Goal: Task Accomplishment & Management: Manage account settings

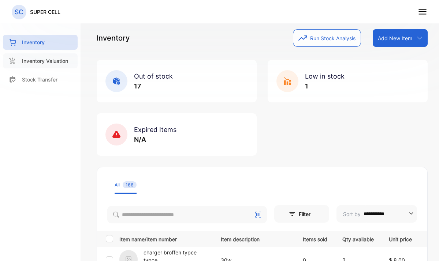
click at [41, 61] on p "Inventory Valuation" at bounding box center [45, 61] width 46 height 8
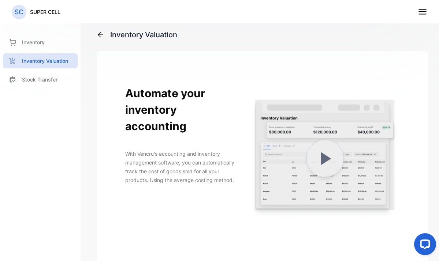
scroll to position [148, 0]
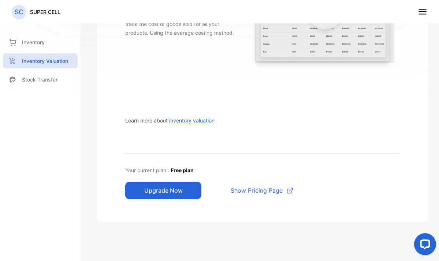
click at [177, 185] on button "Upgrade Now" at bounding box center [163, 191] width 76 height 18
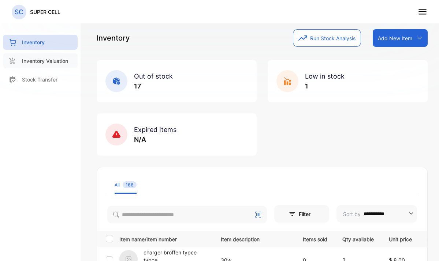
click at [56, 62] on p "Inventory Valuation" at bounding box center [45, 61] width 46 height 8
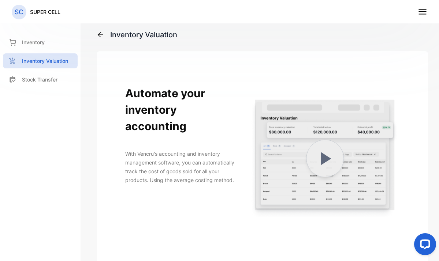
scroll to position [148, 0]
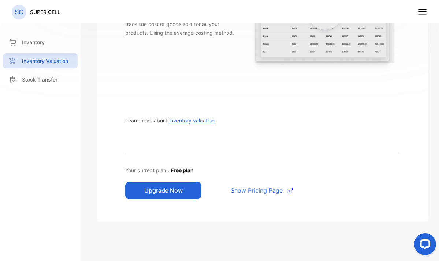
click at [192, 119] on span "inventory valuation" at bounding box center [191, 121] width 45 height 6
click at [197, 118] on span "inventory valuation" at bounding box center [191, 121] width 45 height 6
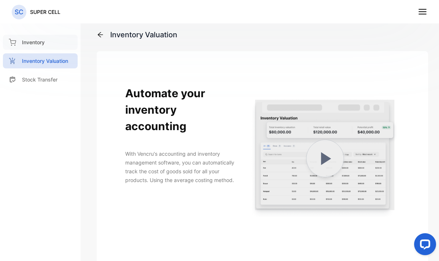
click at [52, 40] on div "Inventory" at bounding box center [40, 42] width 75 height 15
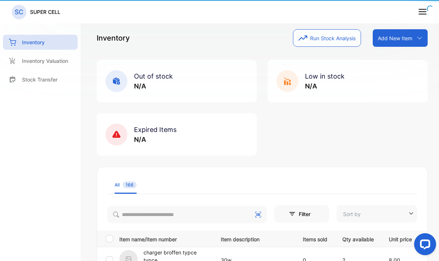
type input "**********"
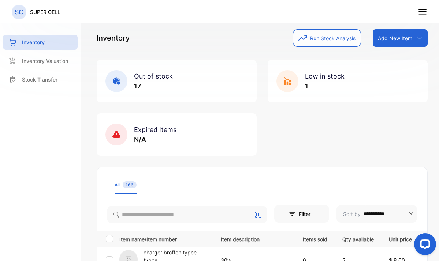
click at [421, 16] on icon at bounding box center [423, 12] width 10 height 10
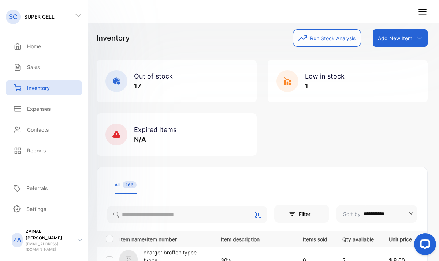
click at [421, 16] on icon at bounding box center [423, 12] width 10 height 10
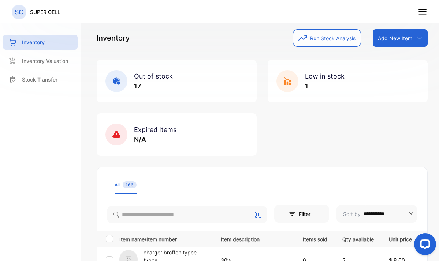
click at [188, 37] on div "Inventory Run Stock Analysis Add New Item Add item manually Import item Scan ba…" at bounding box center [262, 38] width 331 height 18
click at [31, 64] on p "Inventory Valuation" at bounding box center [45, 61] width 46 height 8
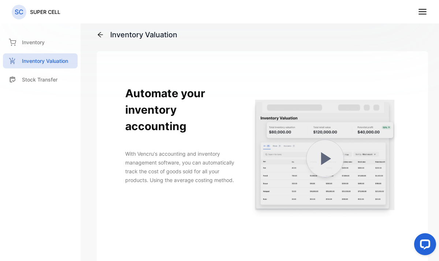
scroll to position [148, 0]
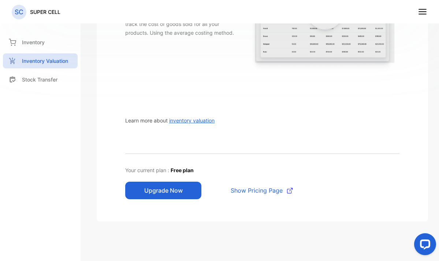
click at [263, 190] on span "Show Pricing Page" at bounding box center [257, 190] width 52 height 9
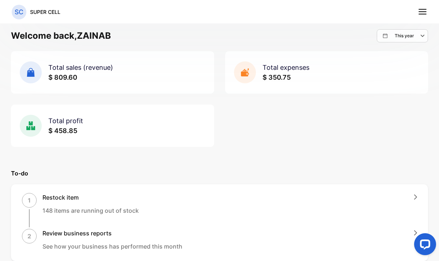
click at [421, 13] on icon at bounding box center [423, 12] width 10 height 10
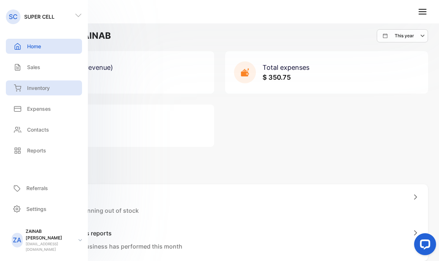
click at [31, 86] on p "Inventory" at bounding box center [38, 88] width 23 height 8
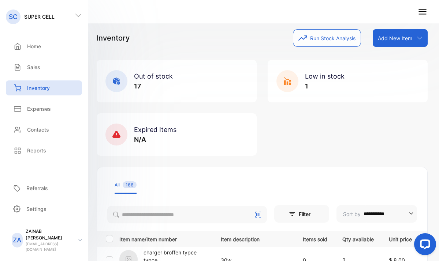
click at [341, 128] on div "Out of stock 17 Low in stock 1 Expired Items N/A" at bounding box center [262, 108] width 331 height 96
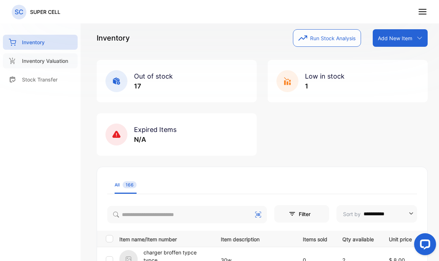
click at [60, 59] on p "Inventory Valuation" at bounding box center [45, 61] width 46 height 8
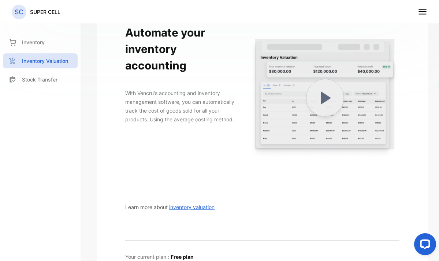
scroll to position [125, 0]
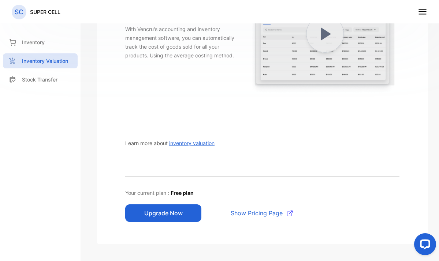
click at [253, 209] on span "Show Pricing Page" at bounding box center [257, 213] width 52 height 9
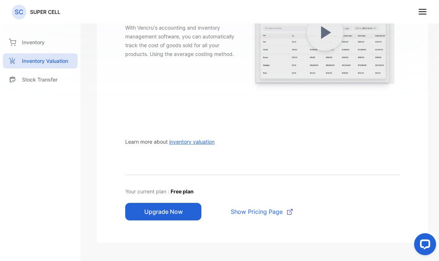
scroll to position [0, 0]
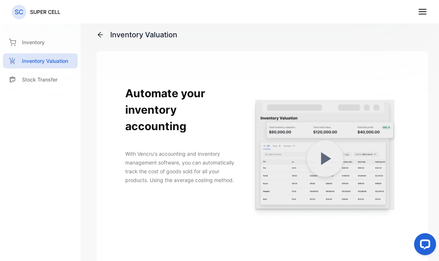
click at [426, 12] on line at bounding box center [422, 12] width 7 height 0
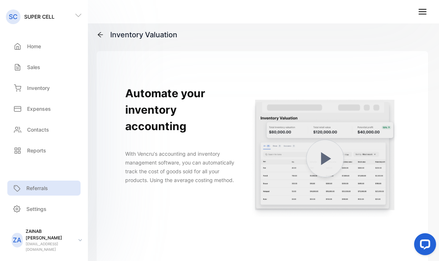
click at [28, 192] on p "Referrals" at bounding box center [37, 189] width 22 height 8
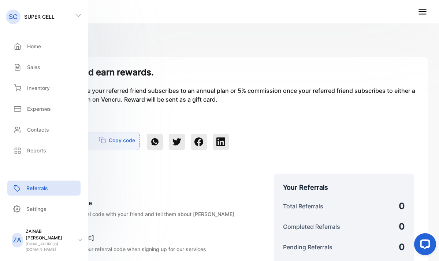
click at [297, 123] on div "Referral Code ****** Copy code" at bounding box center [219, 136] width 399 height 29
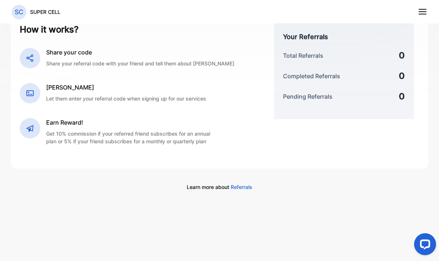
scroll to position [1, 0]
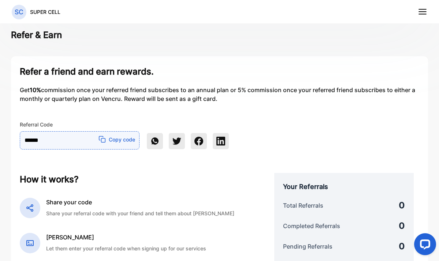
click at [117, 140] on p "Copy code" at bounding box center [122, 140] width 26 height 8
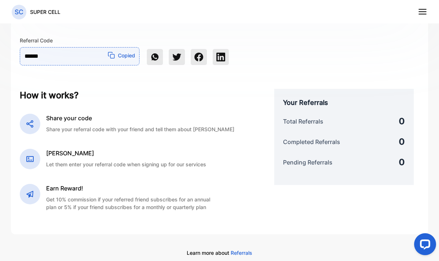
scroll to position [86, 0]
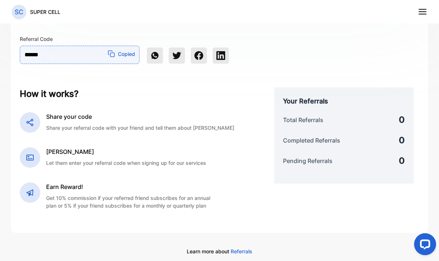
click at [30, 160] on icon at bounding box center [29, 158] width 7 height 6
click at [241, 251] on span "Referrals" at bounding box center [242, 252] width 22 height 6
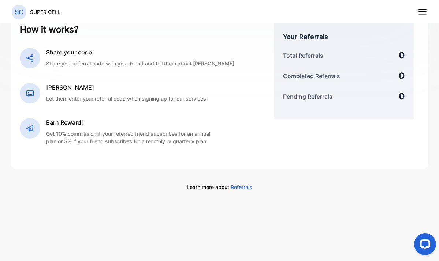
scroll to position [0, 0]
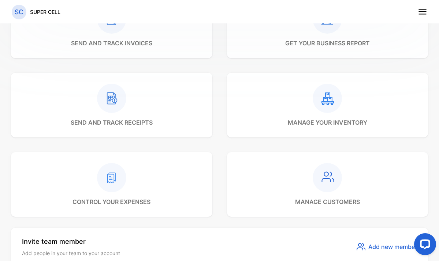
scroll to position [445, 0]
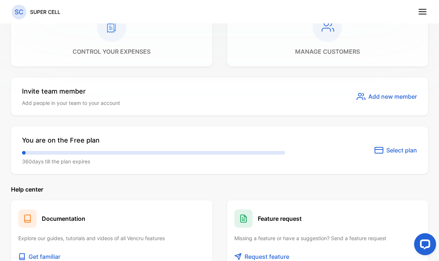
click at [397, 150] on span "Select plan" at bounding box center [401, 150] width 31 height 9
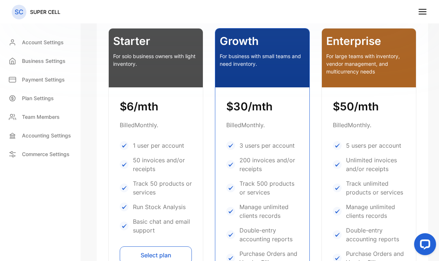
scroll to position [242, 0]
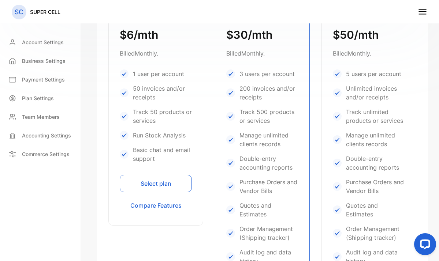
click at [161, 180] on button "Select plan" at bounding box center [156, 184] width 72 height 18
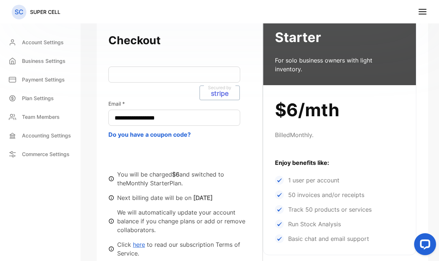
scroll to position [215, 0]
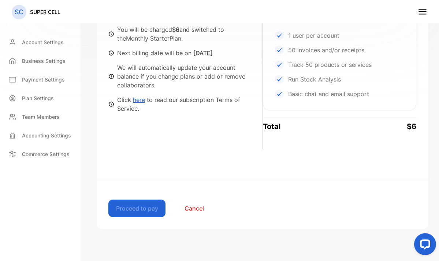
click at [139, 96] on link "here" at bounding box center [139, 99] width 12 height 7
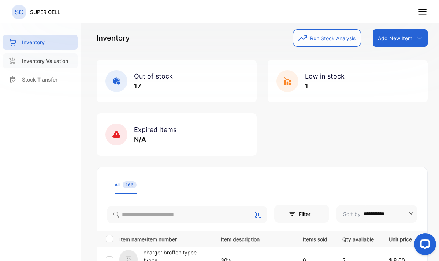
click at [48, 62] on p "Inventory Valuation" at bounding box center [45, 61] width 46 height 8
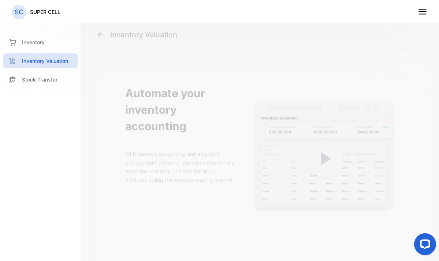
scroll to position [148, 0]
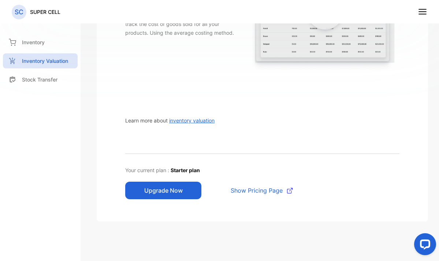
click at [185, 170] on span "Starter plan" at bounding box center [185, 170] width 29 height 6
click at [169, 186] on button "Upgrade Now" at bounding box center [163, 191] width 76 height 18
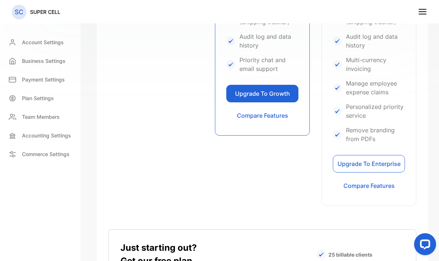
scroll to position [568, 0]
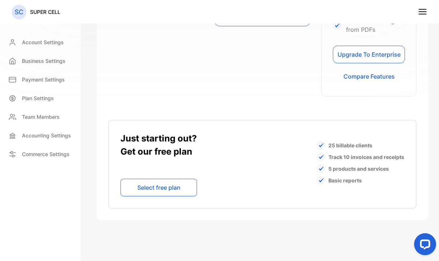
click at [162, 191] on button "Select free plan" at bounding box center [158, 188] width 77 height 18
click at [155, 190] on button "Select free plan" at bounding box center [158, 188] width 77 height 18
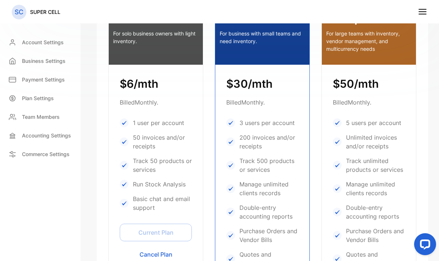
scroll to position [360, 0]
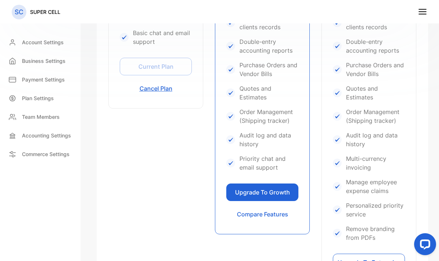
click at [153, 91] on button "Cancel Plan" at bounding box center [156, 89] width 72 height 18
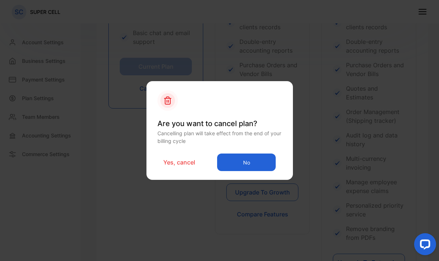
click at [181, 165] on p "Yes, cancel" at bounding box center [179, 162] width 32 height 9
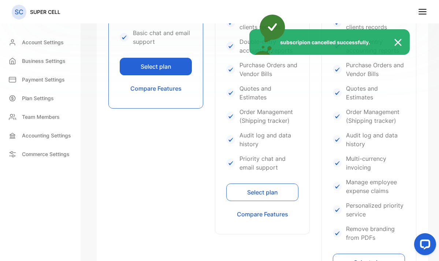
click at [164, 66] on div "subscripion cancelled successfully." at bounding box center [219, 130] width 439 height 261
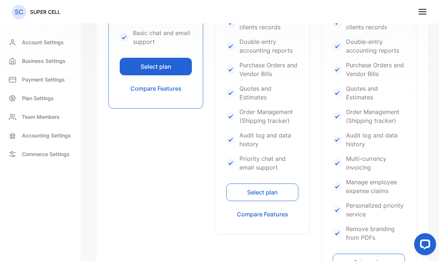
click at [155, 65] on button "Select plan" at bounding box center [156, 67] width 72 height 18
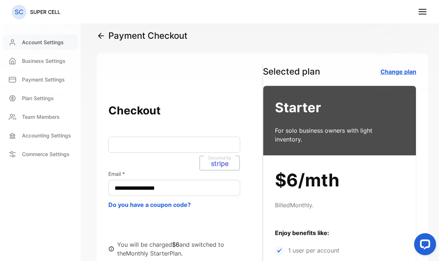
click at [38, 41] on p "Account Settings" at bounding box center [43, 42] width 42 height 8
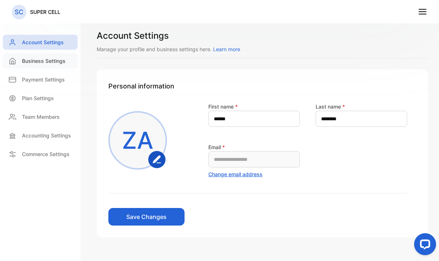
click at [44, 64] on p "Business Settings" at bounding box center [44, 61] width 44 height 8
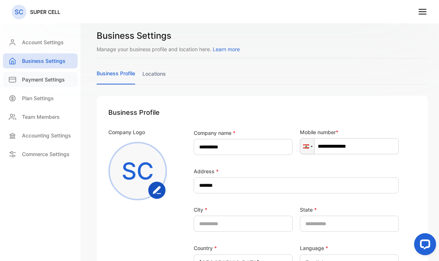
click at [53, 78] on p "Payment Settings" at bounding box center [43, 80] width 43 height 8
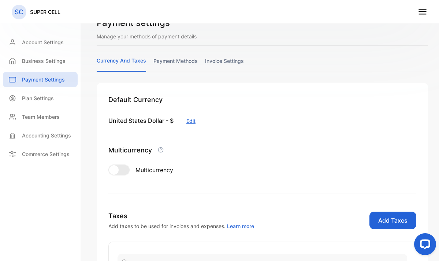
scroll to position [215, 0]
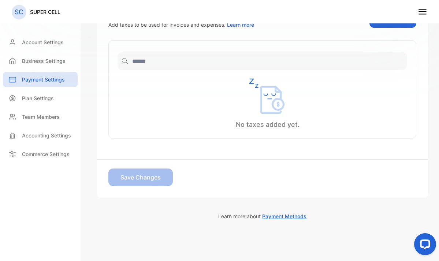
click at [269, 99] on img at bounding box center [267, 96] width 37 height 35
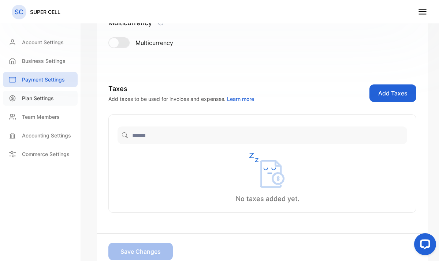
click at [55, 92] on div "Plan Settings" at bounding box center [40, 98] width 75 height 15
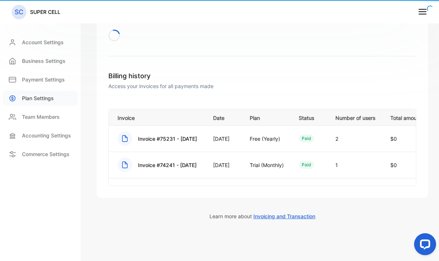
scroll to position [52, 0]
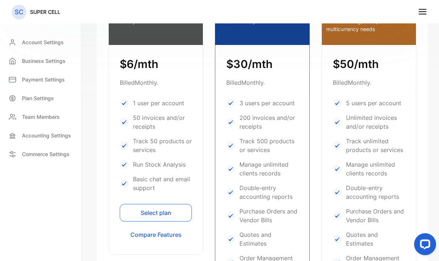
scroll to position [369, 0]
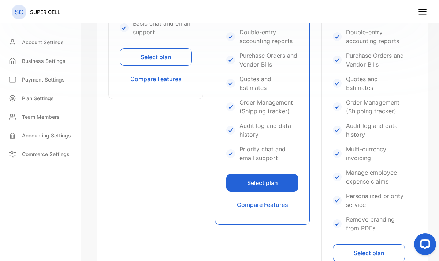
click at [156, 59] on button "Select plan" at bounding box center [156, 57] width 72 height 18
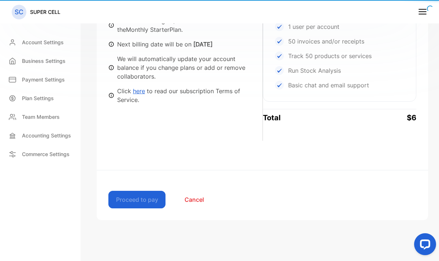
scroll to position [215, 0]
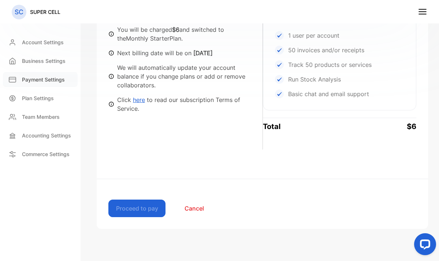
click at [42, 79] on p "Payment Settings" at bounding box center [43, 80] width 43 height 8
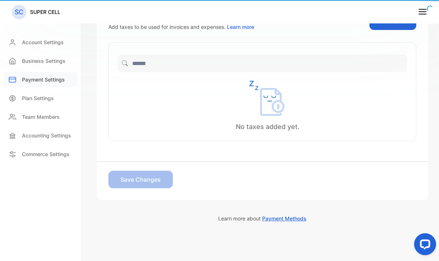
scroll to position [198, 0]
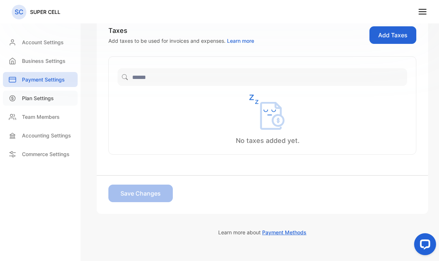
click at [33, 103] on div "Plan Settings" at bounding box center [40, 98] width 75 height 15
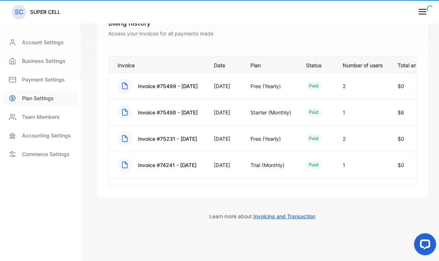
scroll to position [104, 0]
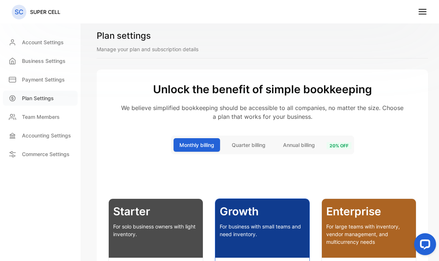
click at [42, 95] on p "Plan Settings" at bounding box center [38, 98] width 32 height 8
click at [36, 117] on p "Team Members" at bounding box center [41, 117] width 38 height 8
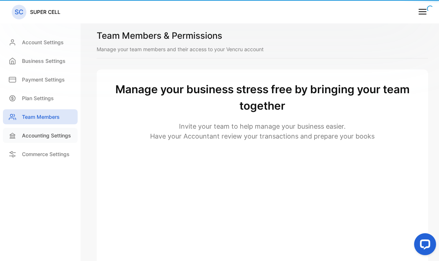
click at [36, 134] on p "Accounting Settings" at bounding box center [46, 136] width 49 height 8
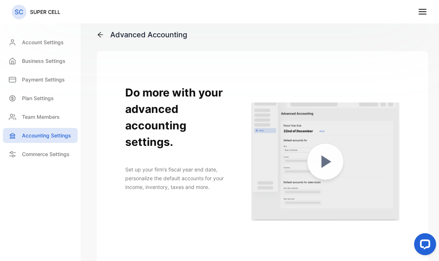
scroll to position [148, 0]
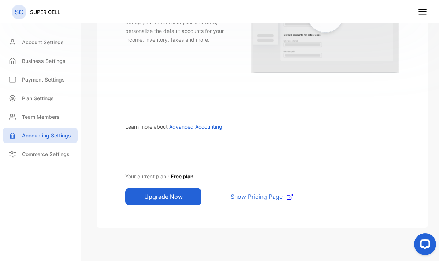
click at [207, 124] on span "Advanced Accounting" at bounding box center [195, 127] width 53 height 6
click at [44, 157] on p "Commerce Settings" at bounding box center [46, 154] width 48 height 8
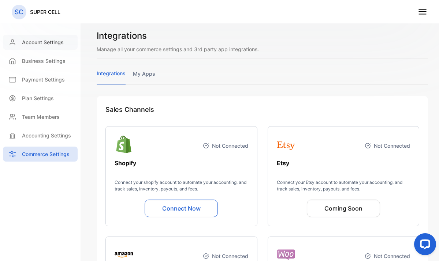
click at [56, 40] on p "Account Settings" at bounding box center [43, 42] width 42 height 8
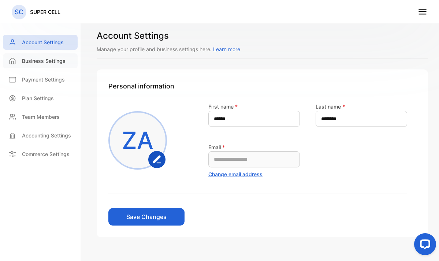
click at [53, 60] on p "Business Settings" at bounding box center [44, 61] width 44 height 8
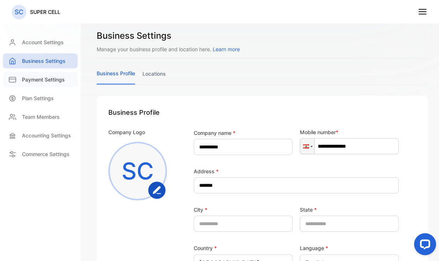
click at [48, 79] on p "Payment Settings" at bounding box center [43, 80] width 43 height 8
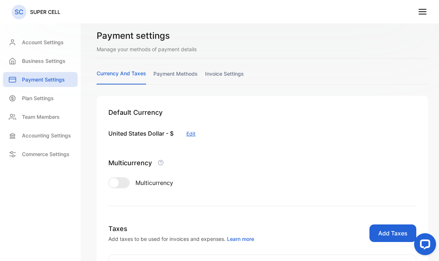
click at [185, 75] on link "payment methods" at bounding box center [175, 77] width 44 height 14
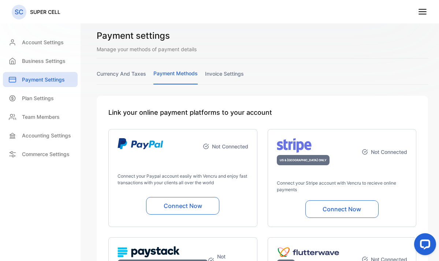
click at [205, 74] on link "invoice settings" at bounding box center [224, 77] width 39 height 14
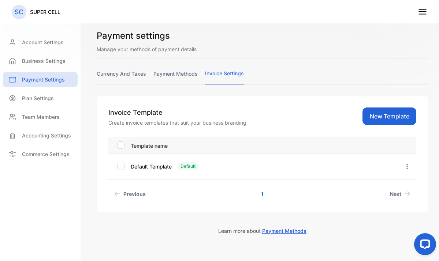
click at [404, 172] on button "button" at bounding box center [407, 166] width 7 height 15
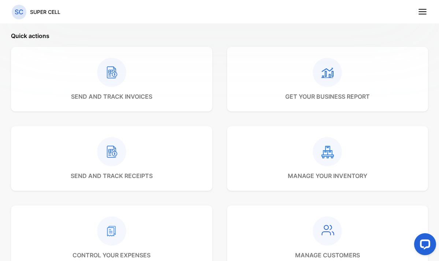
click at [326, 76] on rect at bounding box center [327, 72] width 29 height 29
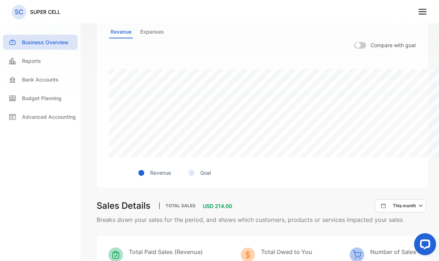
scroll to position [295, 0]
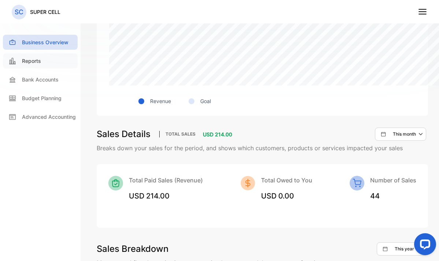
click at [24, 62] on p "Reports" at bounding box center [31, 61] width 19 height 8
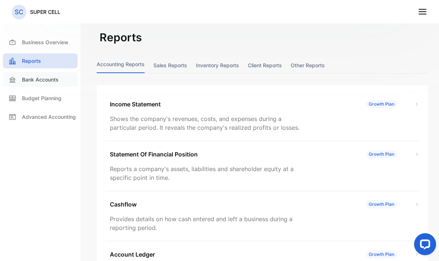
click at [54, 83] on p "Bank Accounts" at bounding box center [40, 80] width 37 height 8
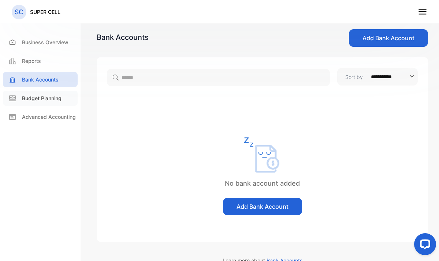
click at [47, 97] on p "Budget Planning" at bounding box center [42, 98] width 40 height 8
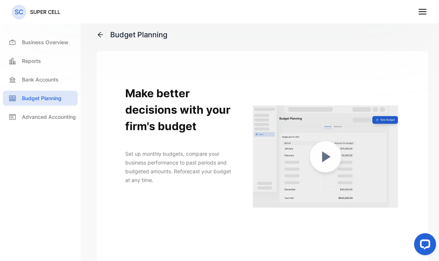
scroll to position [148, 0]
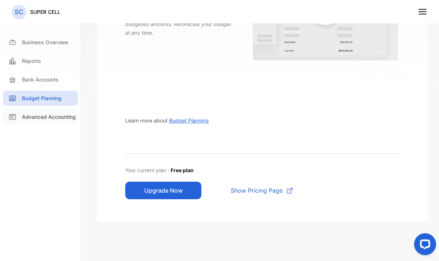
click at [50, 115] on p "Advanced Accounting" at bounding box center [49, 117] width 54 height 8
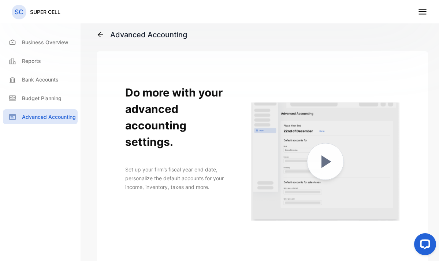
scroll to position [3, 0]
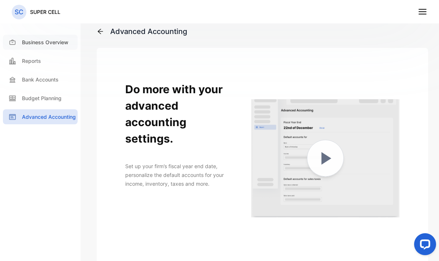
click at [42, 45] on p "Business Overview" at bounding box center [45, 42] width 47 height 8
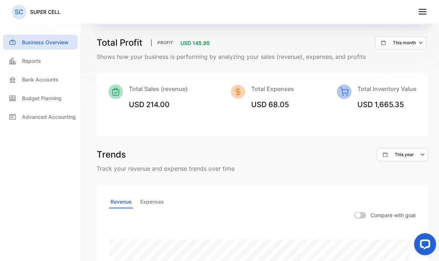
scroll to position [207, 0]
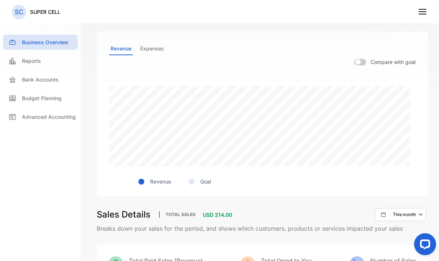
click at [364, 64] on span at bounding box center [360, 62] width 12 height 7
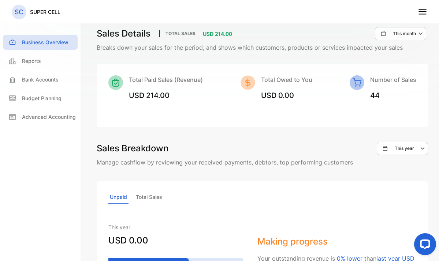
scroll to position [435, 0]
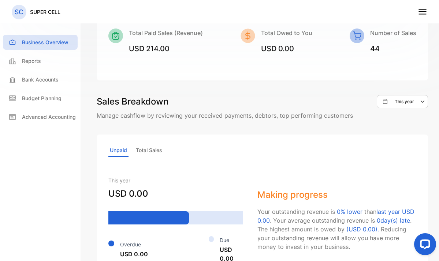
click at [144, 150] on p "Total Sales" at bounding box center [148, 150] width 29 height 13
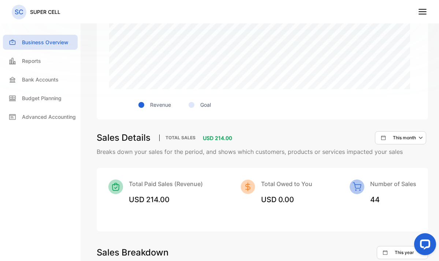
scroll to position [209, 0]
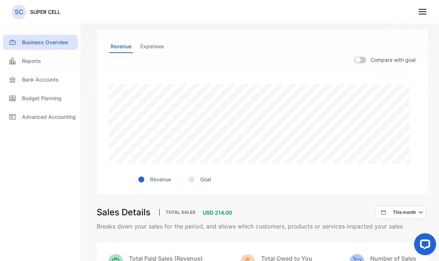
click at [145, 49] on p "Expenses" at bounding box center [152, 46] width 27 height 13
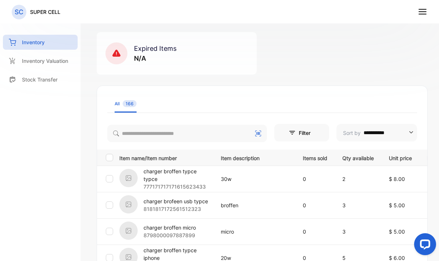
scroll to position [7, 0]
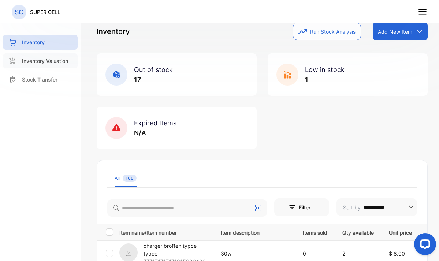
click at [45, 65] on div "Inventory Valuation" at bounding box center [40, 60] width 75 height 15
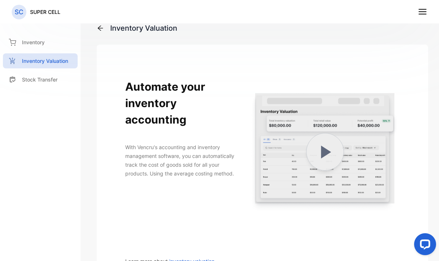
scroll to position [148, 0]
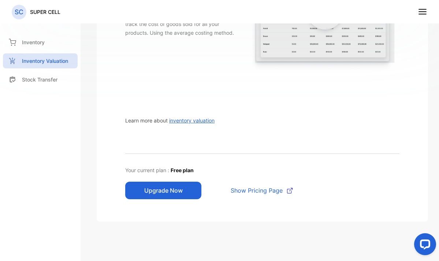
click at [269, 188] on span "Show Pricing Page" at bounding box center [257, 190] width 52 height 9
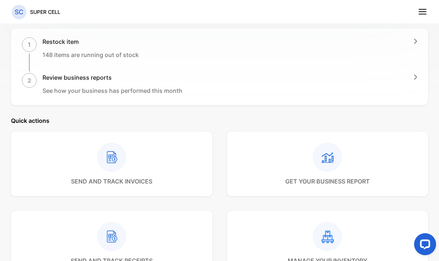
scroll to position [143, 0]
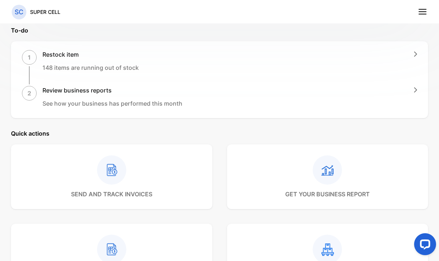
click at [408, 88] on div "2 Review business reports See how your business has performed this month" at bounding box center [219, 97] width 395 height 22
click at [35, 96] on div "2" at bounding box center [29, 93] width 15 height 15
click at [32, 95] on div "2" at bounding box center [29, 93] width 15 height 15
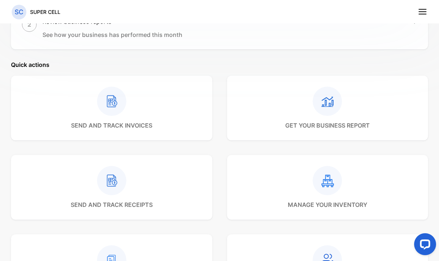
scroll to position [224, 0]
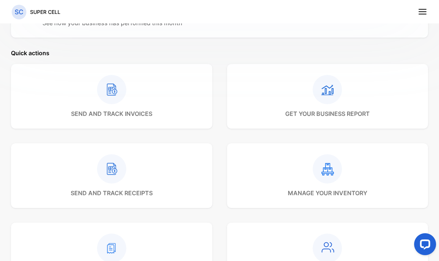
click at [322, 170] on icon at bounding box center [327, 169] width 12 height 12
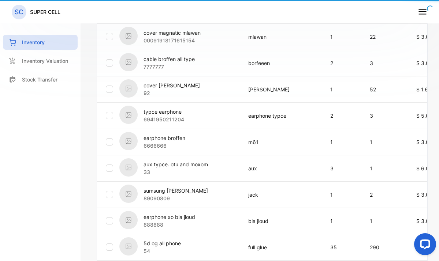
type input "**********"
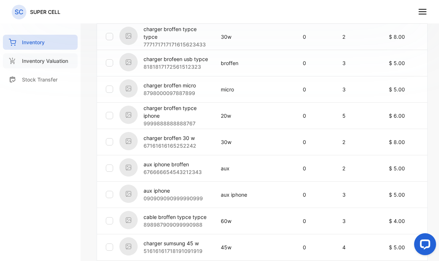
click at [54, 63] on p "Inventory Valuation" at bounding box center [45, 61] width 46 height 8
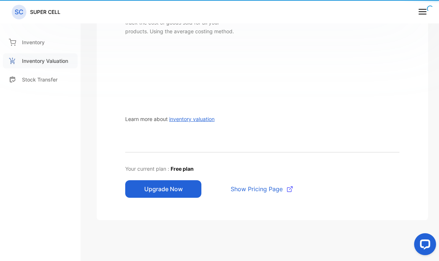
scroll to position [131, 0]
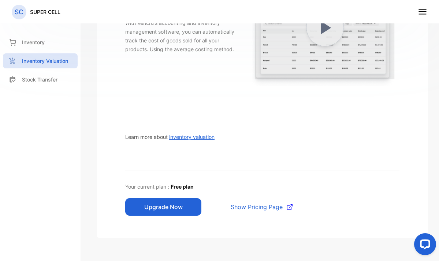
click at [170, 209] on button "Upgrade Now" at bounding box center [163, 207] width 76 height 18
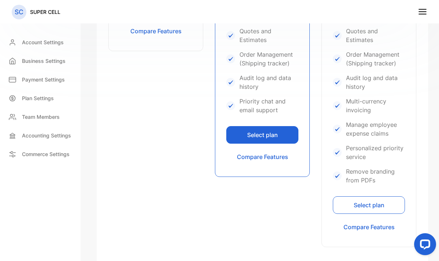
scroll to position [345, 0]
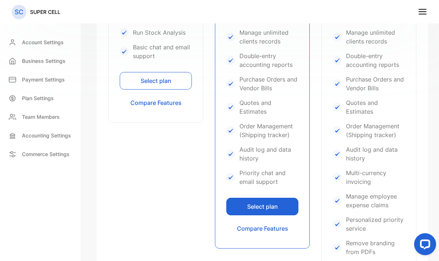
click at [156, 78] on button "Select plan" at bounding box center [156, 81] width 72 height 18
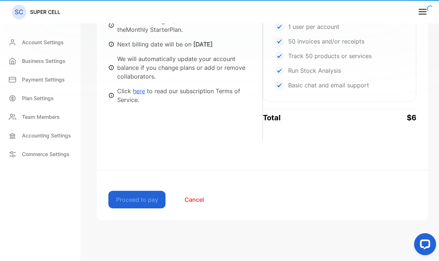
scroll to position [215, 0]
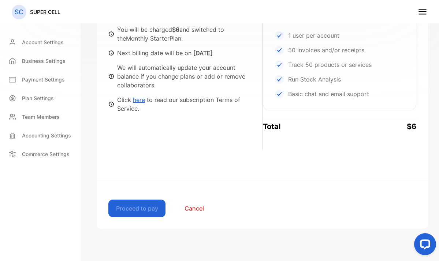
click at [139, 96] on link "here" at bounding box center [139, 99] width 12 height 7
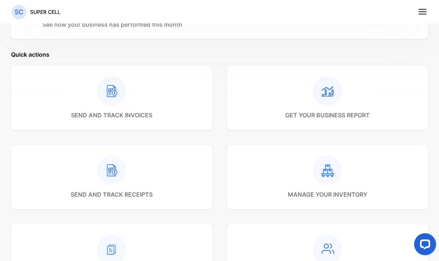
scroll to position [276, 0]
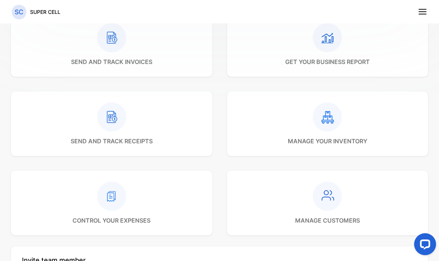
click at [111, 200] on rect at bounding box center [111, 196] width 29 height 29
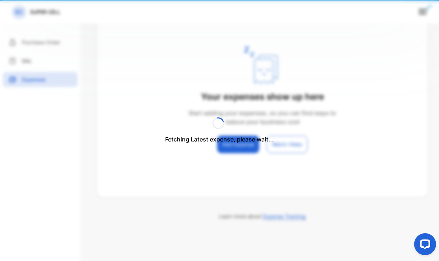
scroll to position [102, 0]
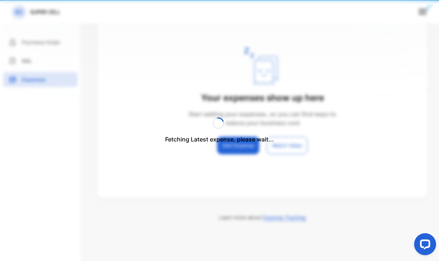
type input "**********"
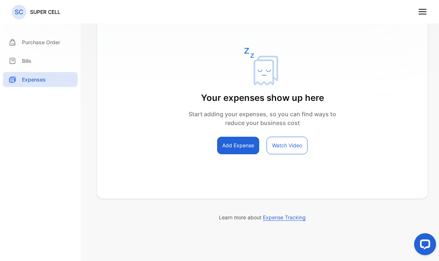
click at [241, 146] on button "Add Expense" at bounding box center [238, 146] width 42 height 18
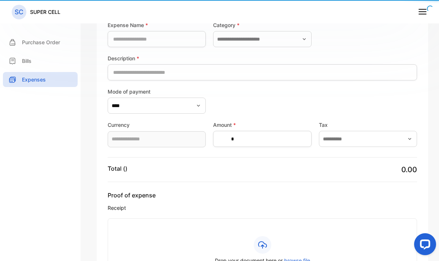
type input "**********"
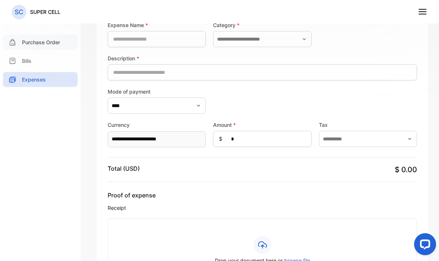
click at [58, 38] on div "Purchase Order" at bounding box center [40, 42] width 75 height 15
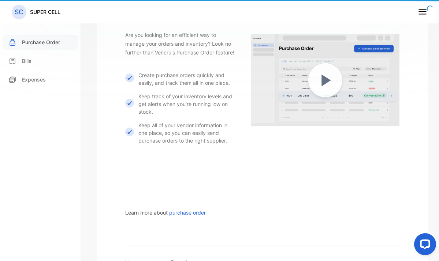
scroll to position [14, 0]
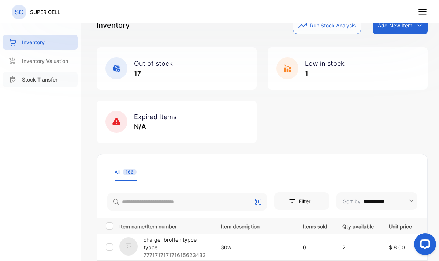
click at [40, 80] on p "Stock Transfer" at bounding box center [40, 80] width 36 height 8
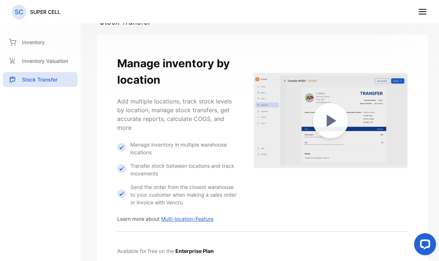
scroll to position [23, 0]
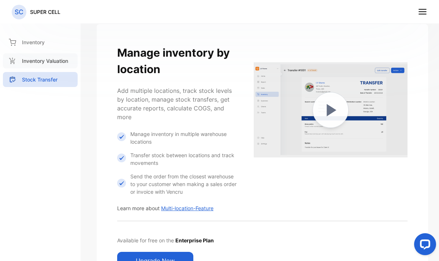
click at [41, 59] on p "Inventory Valuation" at bounding box center [45, 61] width 46 height 8
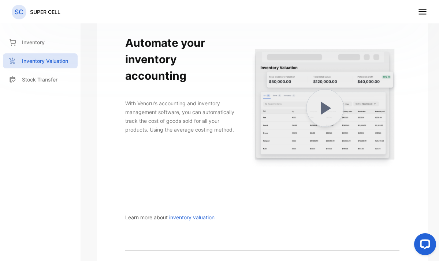
scroll to position [108, 0]
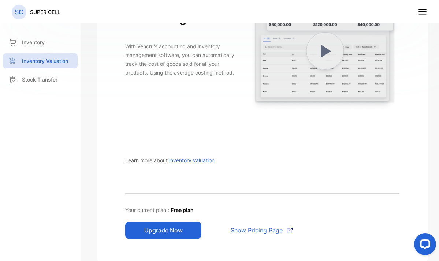
click at [181, 208] on span "Free plan" at bounding box center [182, 210] width 23 height 6
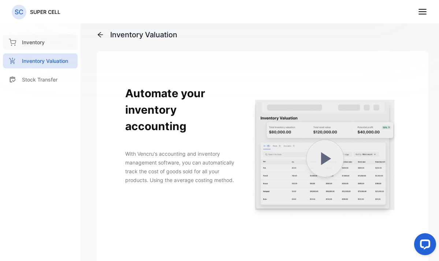
click at [42, 38] on div "Inventory" at bounding box center [40, 42] width 75 height 15
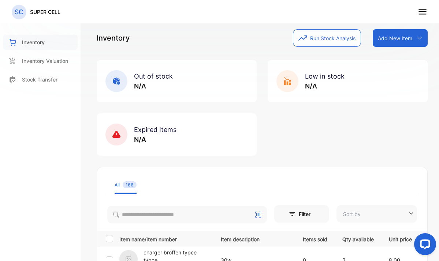
type input "**********"
